Goal: Task Accomplishment & Management: Manage account settings

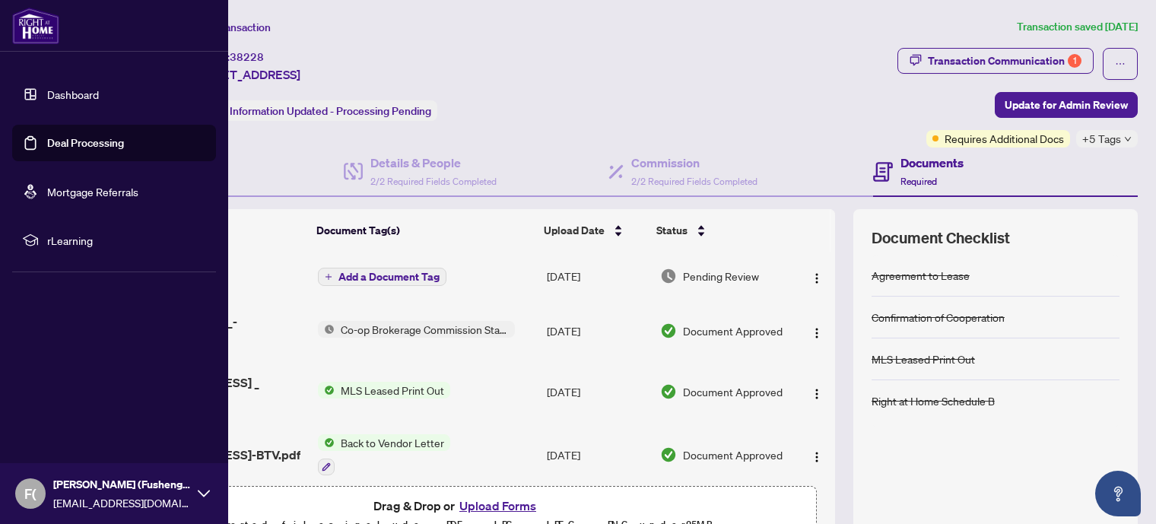
click at [47, 139] on link "Deal Processing" at bounding box center [85, 143] width 77 height 14
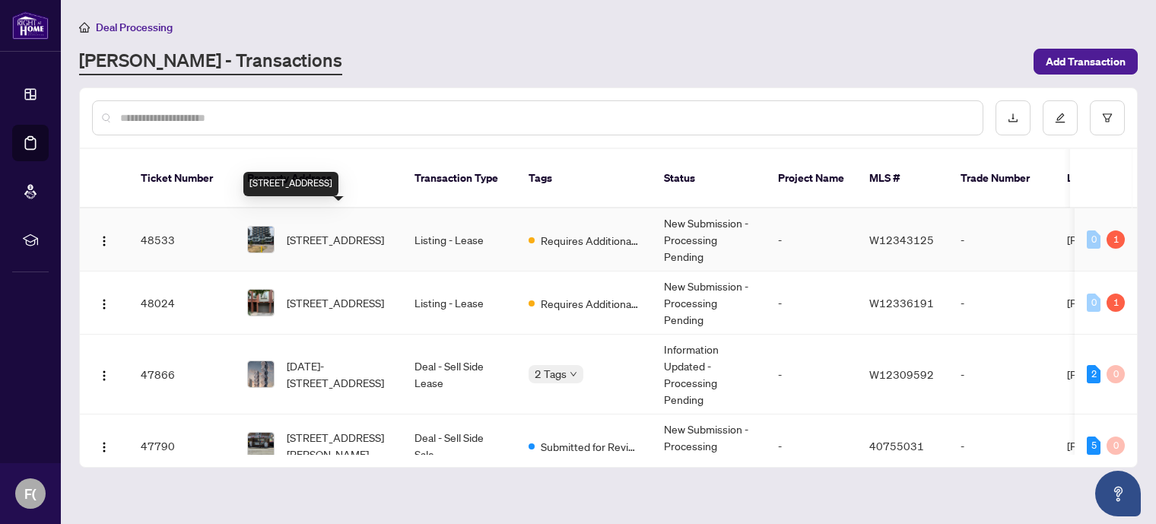
click at [338, 231] on span "[STREET_ADDRESS]" at bounding box center [335, 239] width 97 height 17
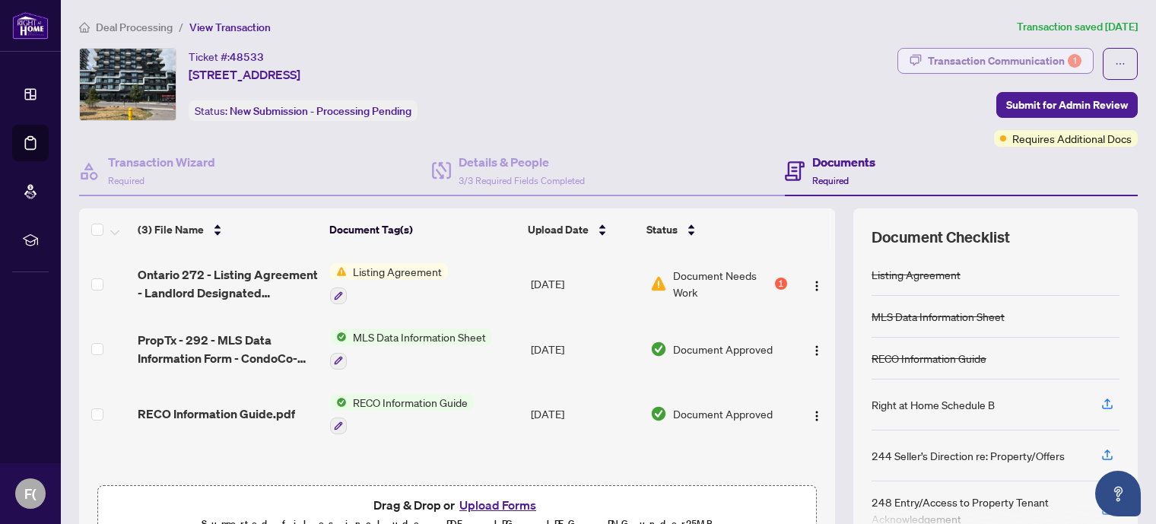
click at [1022, 59] on div "Transaction Communication 1" at bounding box center [1004, 61] width 154 height 24
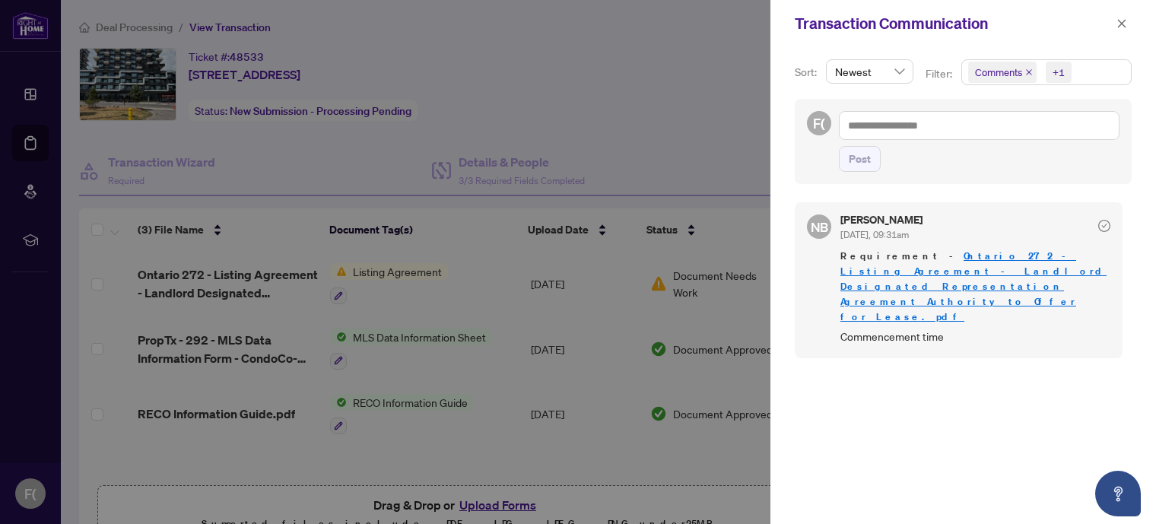
click at [607, 432] on div at bounding box center [578, 262] width 1156 height 524
click at [1127, 20] on button "button" at bounding box center [1121, 23] width 20 height 18
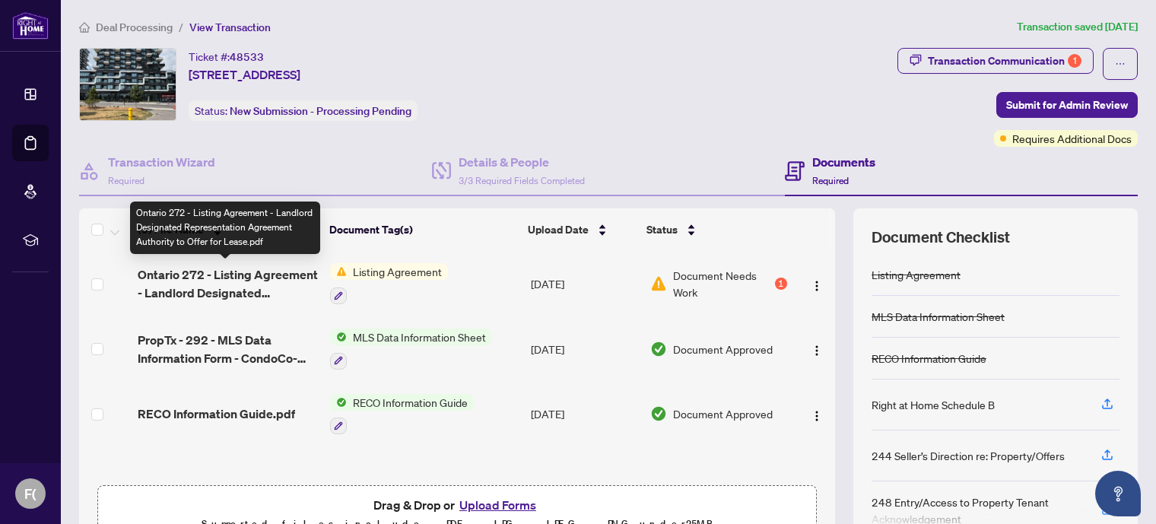
click at [245, 284] on span "Ontario 272 - Listing Agreement - Landlord Designated Representation Agreement …" at bounding box center [228, 283] width 180 height 36
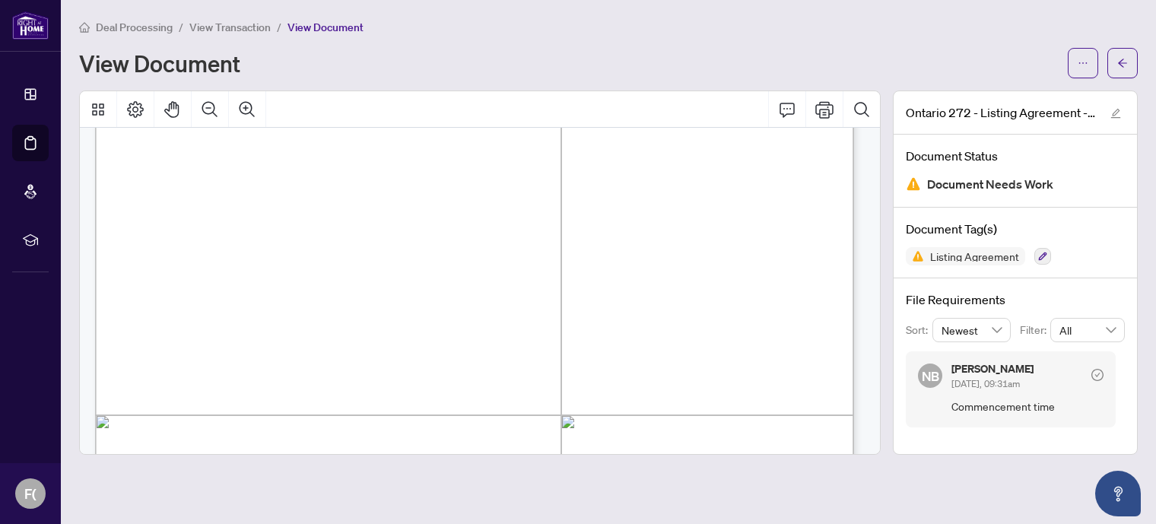
scroll to position [163, 0]
